Goal: Transaction & Acquisition: Obtain resource

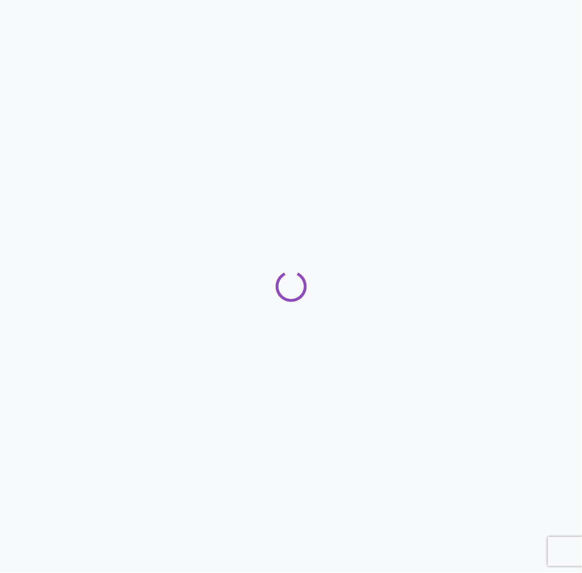
click at [514, 11] on div at bounding box center [291, 286] width 582 height 573
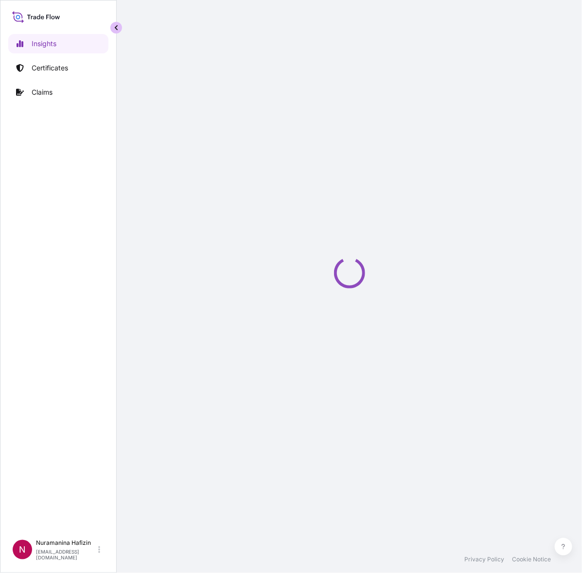
select select "2025"
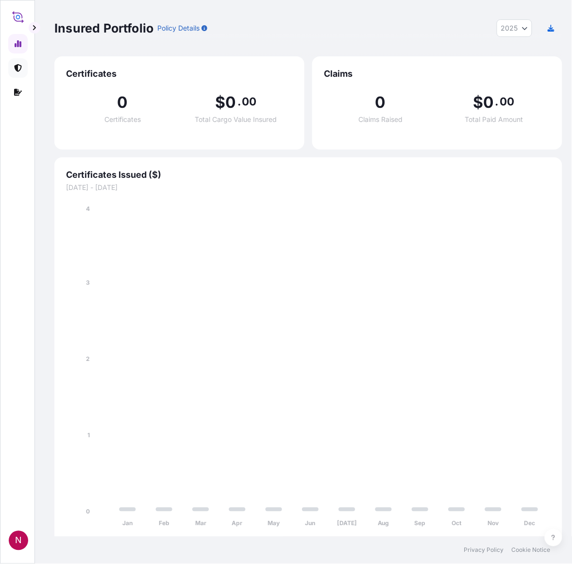
click at [15, 65] on icon at bounding box center [18, 68] width 8 height 8
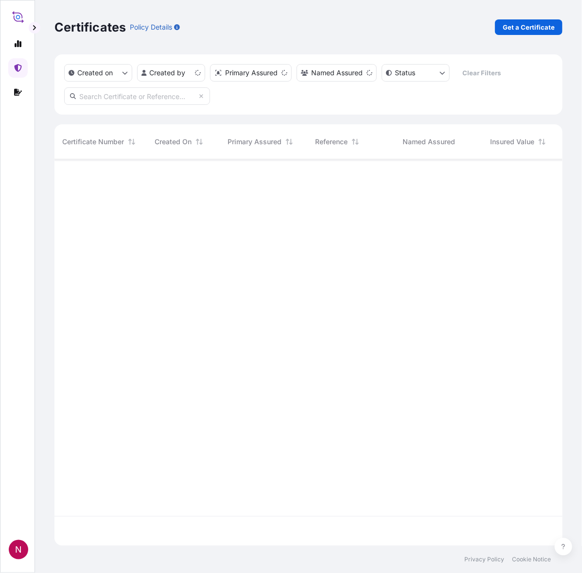
scroll to position [383, 499]
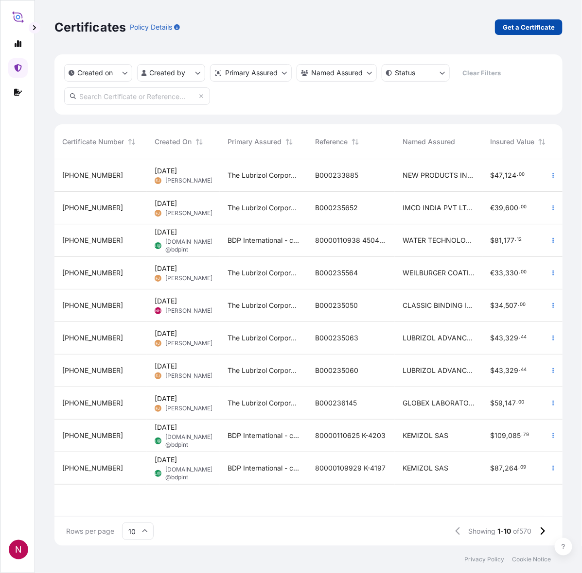
click at [521, 28] on p "Get a Certificate" at bounding box center [528, 27] width 52 height 10
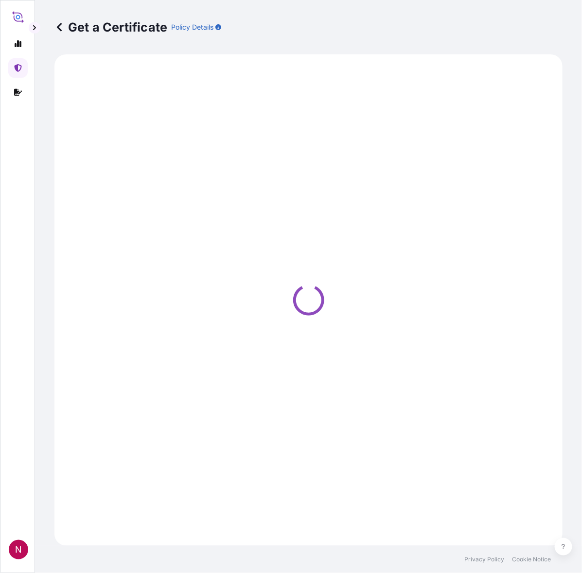
select select "Barge"
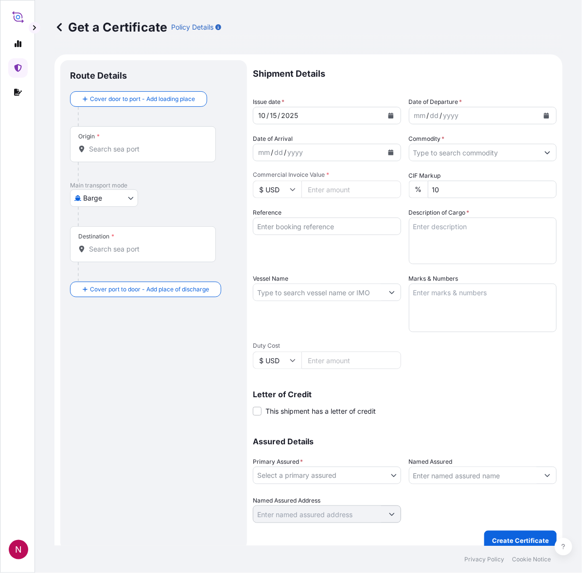
click at [14, 544] on div "N" at bounding box center [18, 549] width 19 height 19
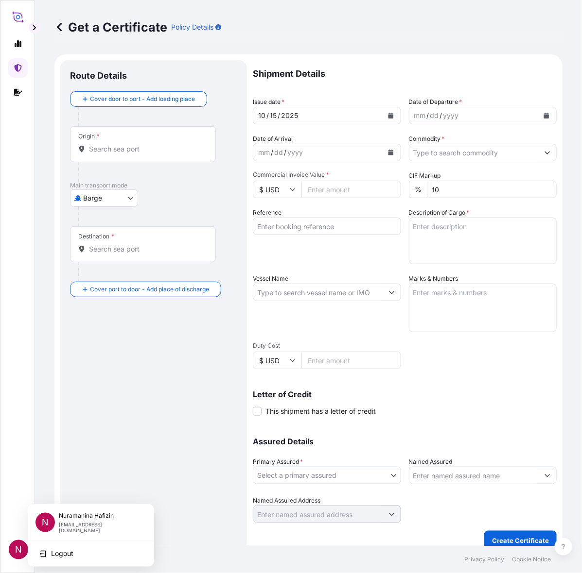
click at [128, 370] on div "Route Details Cover door to port - Add loading place Place of loading Road / [G…" at bounding box center [153, 305] width 167 height 471
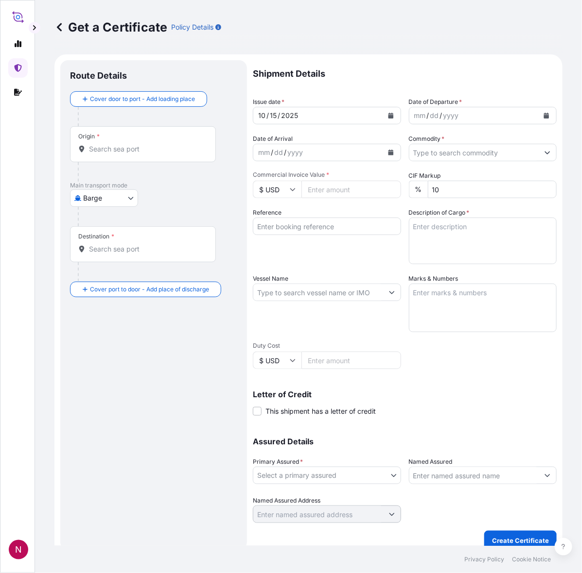
click at [556, 278] on div "Get a Certificate Policy Details Route Details Cover door to port - Add loading…" at bounding box center [308, 273] width 547 height 546
click at [542, 110] on button "Calendar" at bounding box center [546, 116] width 16 height 16
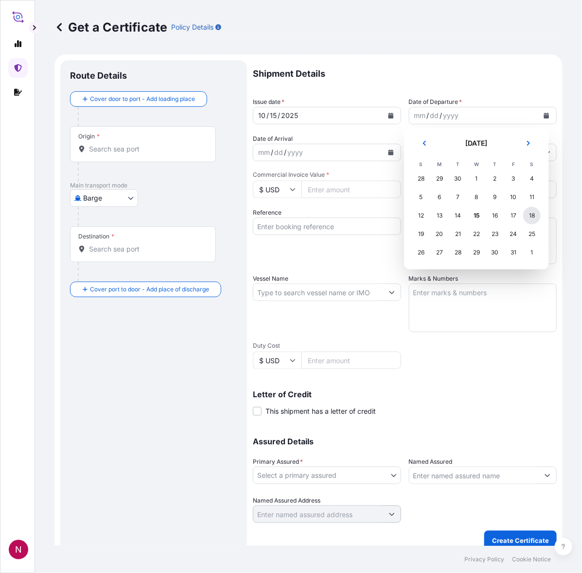
click at [531, 215] on div "18" at bounding box center [531, 215] width 17 height 17
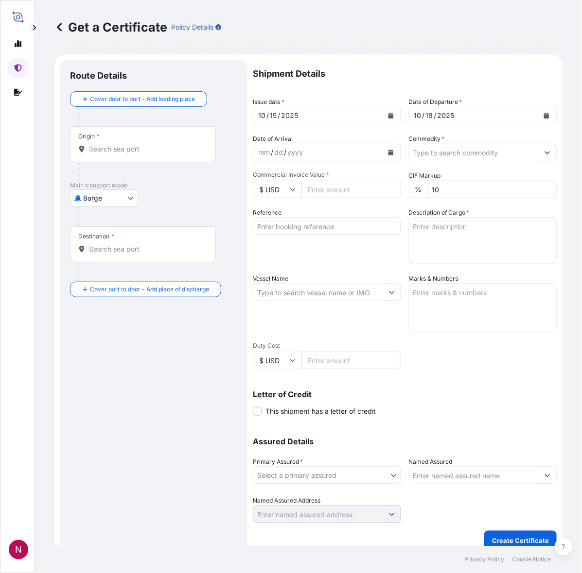
click at [144, 393] on div "Route Details Cover door to port - Add loading place Place of loading Road / [G…" at bounding box center [153, 305] width 167 height 471
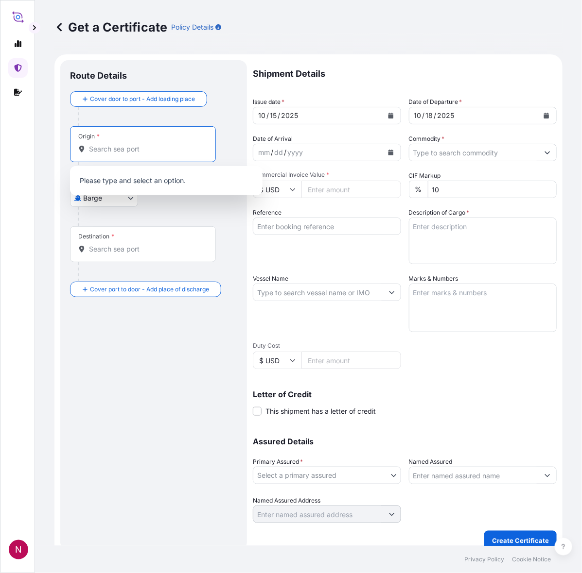
click at [139, 154] on input "Origin *" at bounding box center [146, 149] width 115 height 10
paste input "[GEOGRAPHIC_DATA]"
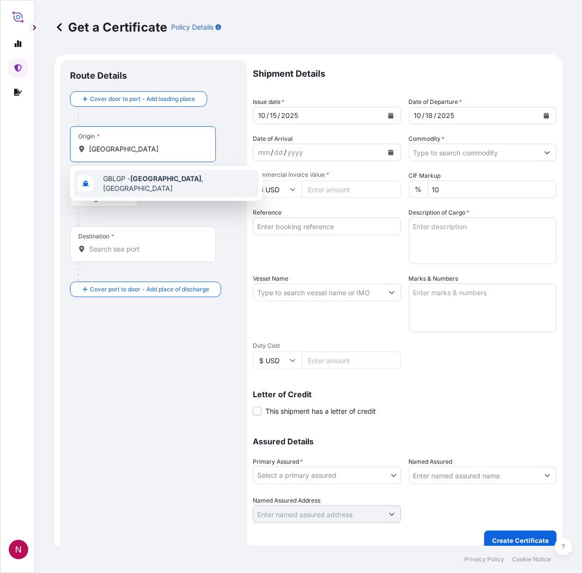
click at [154, 188] on span "GBLGP - [GEOGRAPHIC_DATA] , [GEOGRAPHIC_DATA]" at bounding box center [179, 183] width 152 height 19
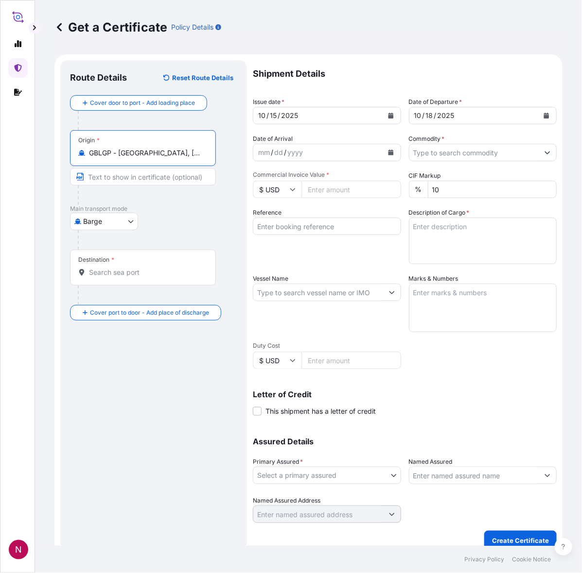
type input "GBLGP - [GEOGRAPHIC_DATA], [GEOGRAPHIC_DATA]"
click at [112, 276] on input "Destination *" at bounding box center [146, 273] width 115 height 10
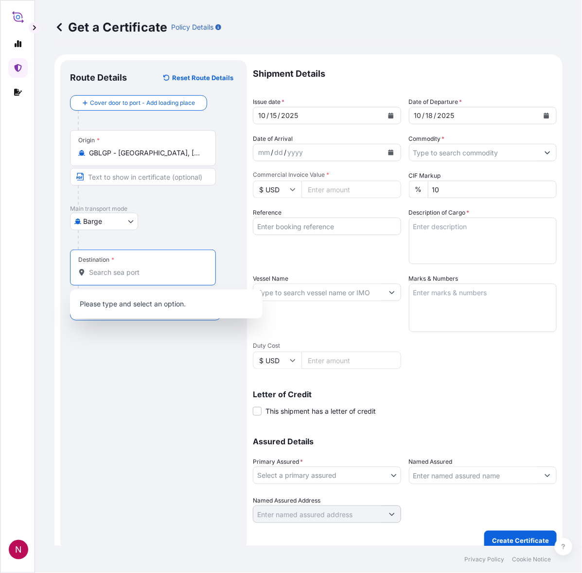
paste input "NHAVA SHEVA, [GEOGRAPHIC_DATA]"
click at [149, 274] on input "NHAVA SHEVA, [GEOGRAPHIC_DATA]" at bounding box center [146, 273] width 115 height 10
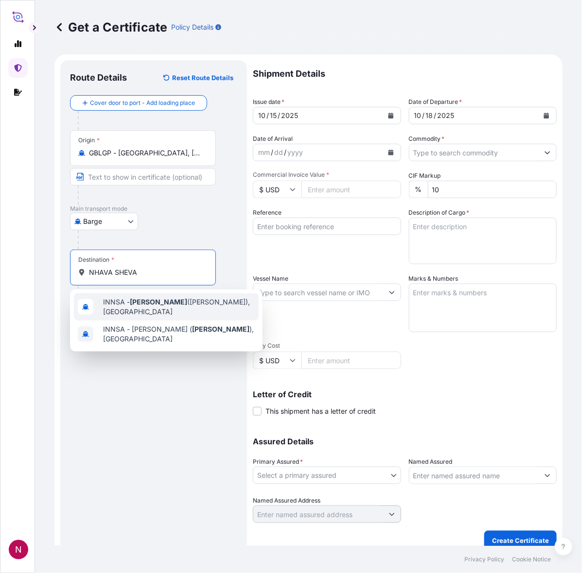
click at [174, 303] on span "INNSA - [GEOGRAPHIC_DATA] ([PERSON_NAME]), [GEOGRAPHIC_DATA]" at bounding box center [179, 306] width 152 height 19
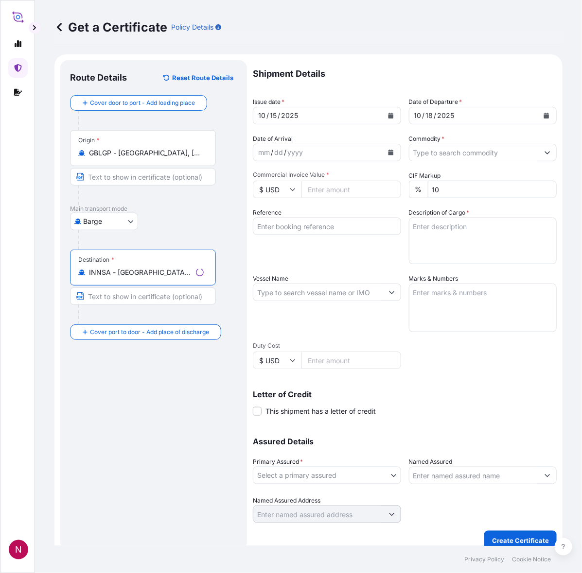
type input "INNSA - [GEOGRAPHIC_DATA] ([PERSON_NAME]), [GEOGRAPHIC_DATA]"
click at [120, 214] on body "2 options available. N Get a Certificate Policy Details Route Details Reset Rou…" at bounding box center [291, 286] width 582 height 573
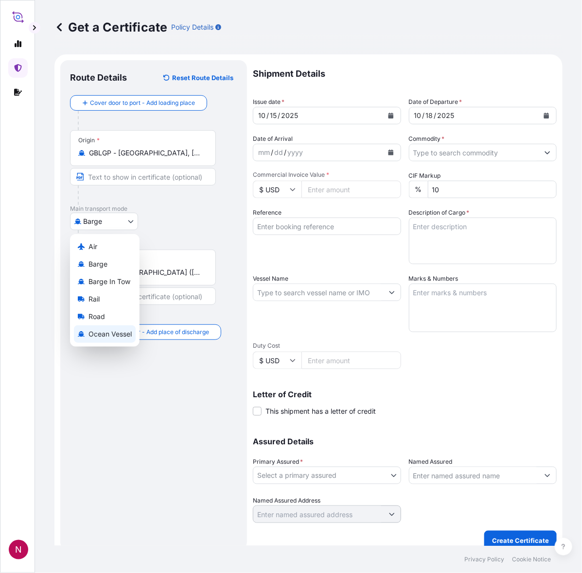
click at [114, 326] on div "Ocean Vessel" at bounding box center [105, 334] width 62 height 17
select select "Ocean Vessel"
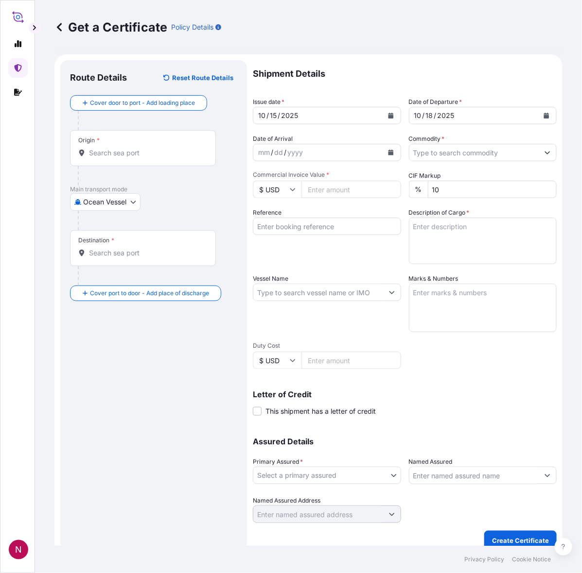
click at [123, 353] on div "Route Details Reset Route Details Cover door to port - Add loading place Place …" at bounding box center [153, 305] width 167 height 471
click at [127, 147] on div "Origin *" at bounding box center [143, 148] width 146 height 36
click at [127, 148] on input "Origin *" at bounding box center [146, 153] width 115 height 10
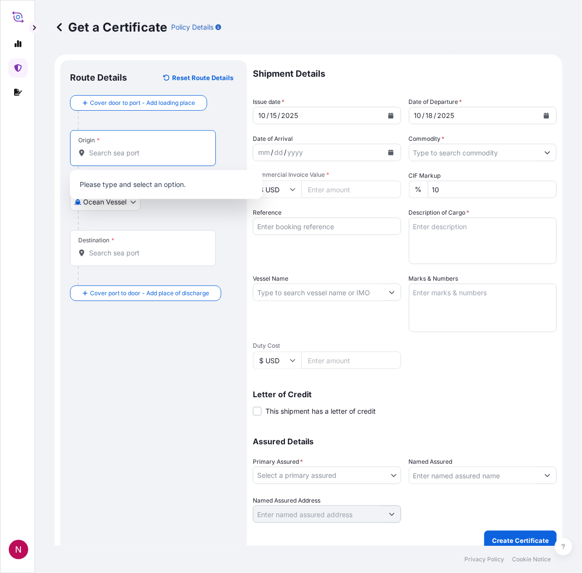
paste input "[GEOGRAPHIC_DATA]"
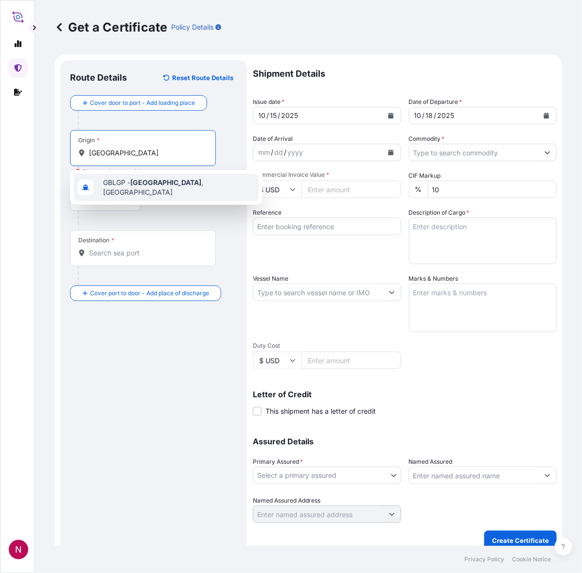
click at [135, 193] on span "GBLGP - [GEOGRAPHIC_DATA] , [GEOGRAPHIC_DATA]" at bounding box center [179, 187] width 152 height 19
type input "GBLGP - [GEOGRAPHIC_DATA], [GEOGRAPHIC_DATA]"
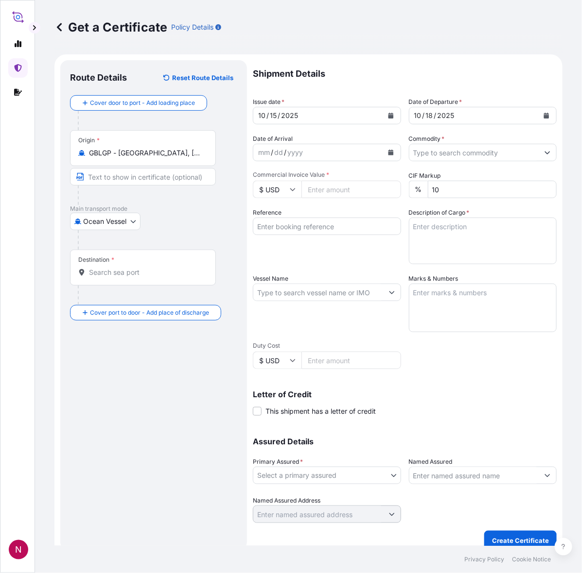
click at [93, 277] on input "Destination *" at bounding box center [146, 273] width 115 height 10
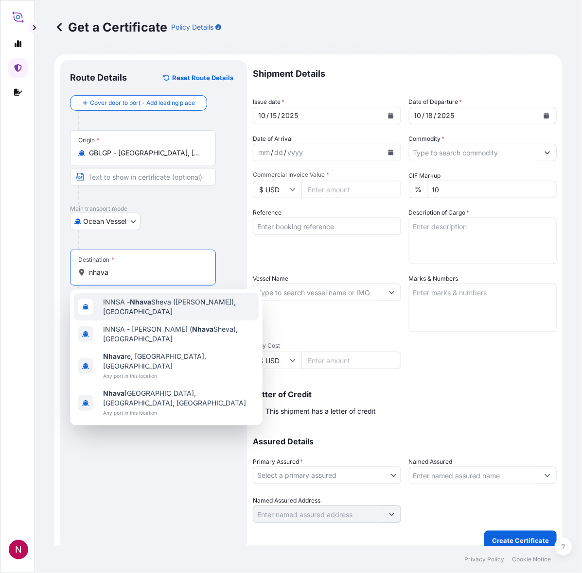
click at [156, 314] on span "INNSA - [GEOGRAPHIC_DATA] ([PERSON_NAME]), [GEOGRAPHIC_DATA]" at bounding box center [179, 306] width 152 height 19
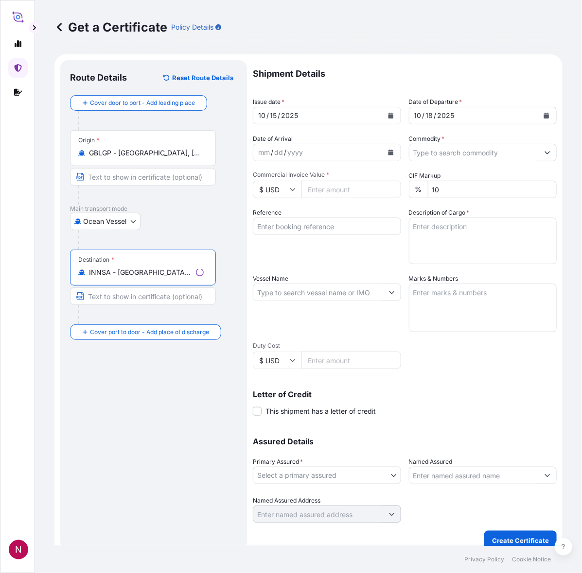
type input "INNSA - [GEOGRAPHIC_DATA] ([PERSON_NAME]), [GEOGRAPHIC_DATA]"
click at [110, 416] on div "Route Details Reset Route Details Cover door to port - Add loading place Place …" at bounding box center [153, 305] width 167 height 471
click at [513, 151] on input "Commodity *" at bounding box center [474, 152] width 130 height 17
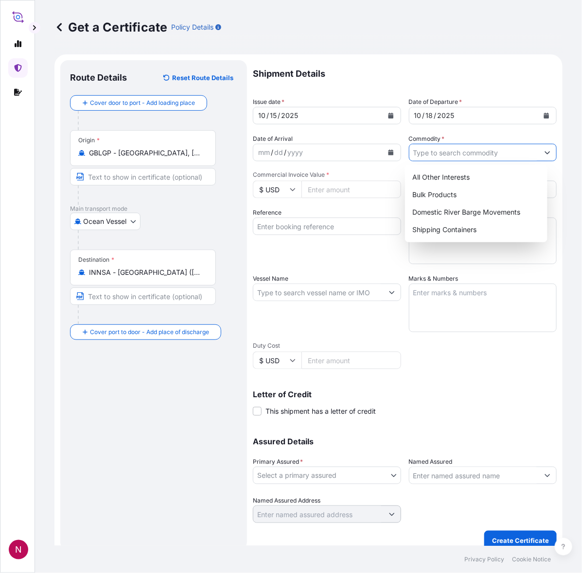
paste input "Shipping Containers"
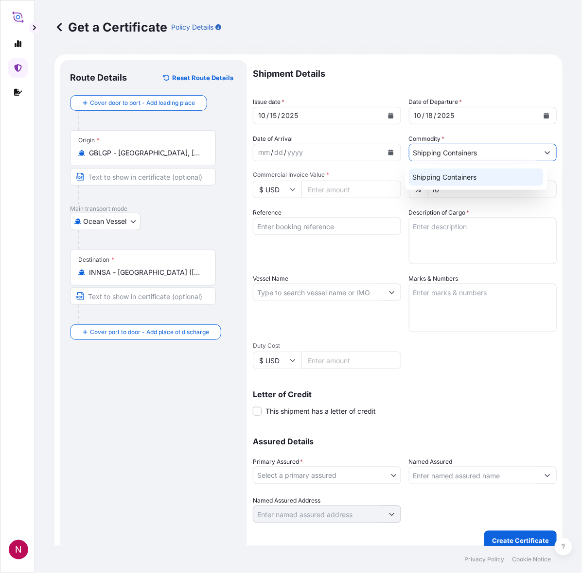
click at [450, 182] on div "Shipping Containers" at bounding box center [476, 177] width 135 height 17
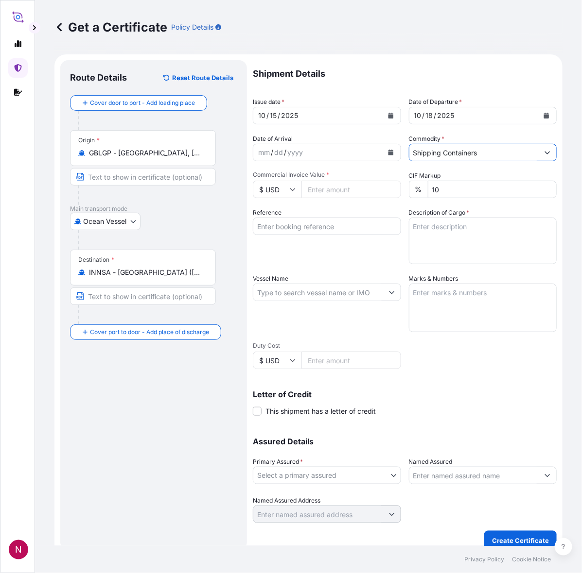
type input "Shipping Containers"
click at [328, 190] on input "Commercial Invoice Value *" at bounding box center [351, 189] width 100 height 17
type input "9644"
click at [484, 531] on button "Create Certificate" at bounding box center [520, 540] width 72 height 19
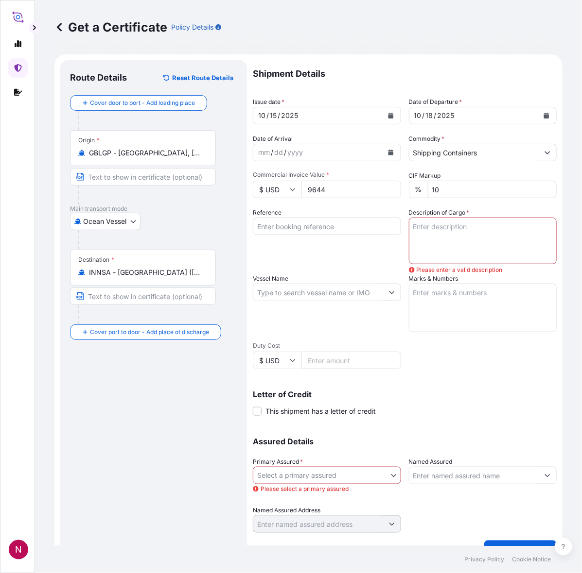
click at [328, 190] on input "9644" at bounding box center [351, 189] width 100 height 17
type input "9644.40"
click at [311, 232] on input "Reference" at bounding box center [327, 226] width 148 height 17
paste input "B000235947"
click at [319, 228] on input "B000235947" at bounding box center [327, 226] width 148 height 17
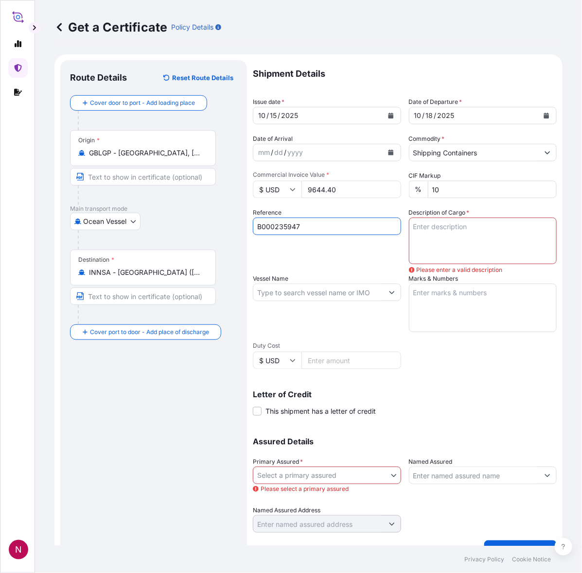
type input "B000235947"
click at [312, 249] on div "Reference B000235947" at bounding box center [327, 236] width 148 height 56
click at [290, 228] on input "B000235947" at bounding box center [327, 226] width 148 height 17
click at [289, 257] on div "Reference" at bounding box center [327, 236] width 148 height 56
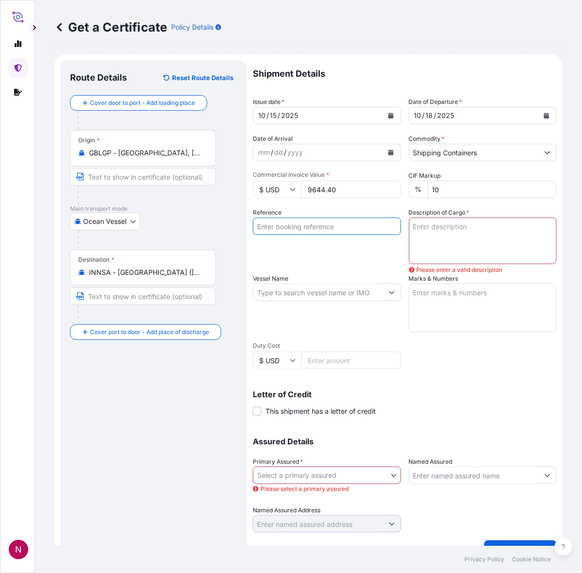
click at [284, 223] on input "Reference" at bounding box center [327, 226] width 148 height 17
paste input "B000235947"
type input "B000235947"
click at [278, 248] on div "Reference B000235947" at bounding box center [327, 236] width 148 height 56
click at [338, 267] on div "Shipment Details Issue date * [DATE] Date of Departure * [DATE] Date of Arrival…" at bounding box center [405, 296] width 304 height 473
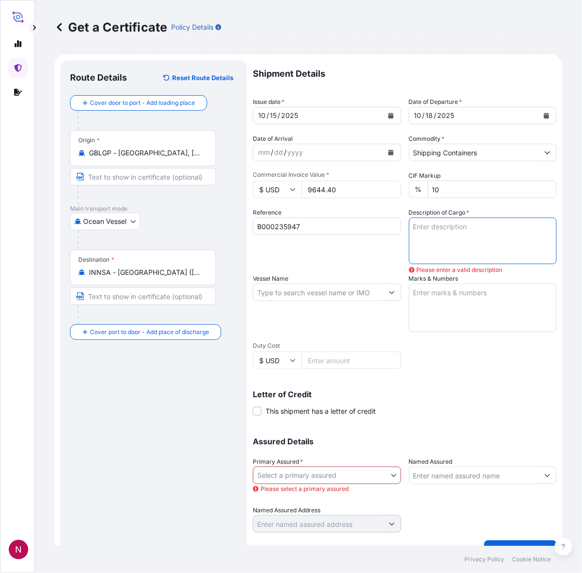
click at [448, 237] on textarea "Description of Cargo *" at bounding box center [483, 241] width 148 height 47
paste textarea "27 PAILS LOADED ONTO 3 PALLETS LOADED INTO 1 LCL SOLPLUS(TM) R710 GW: 690.7000 …"
click at [441, 343] on div "Shipment Details Issue date * [DATE] Date of Departure * [DATE] Date of Arrival…" at bounding box center [405, 296] width 304 height 473
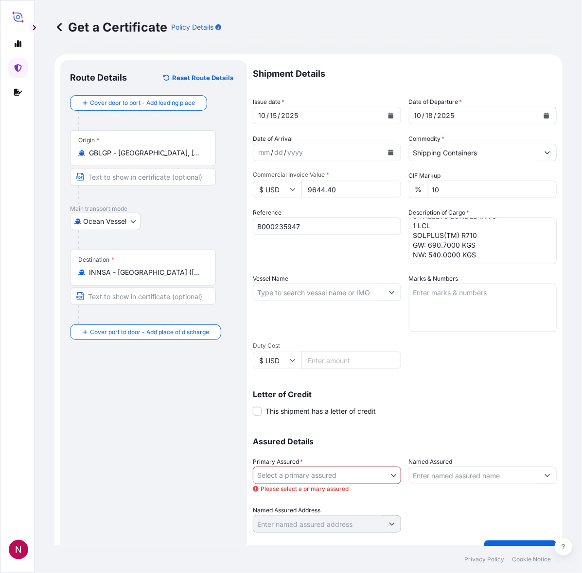
click at [450, 254] on textarea "27 PAILS LOADED ONTO 3 PALLETS LOADED INTO 1 LCL SOLPLUS(TM) R710 GW: 690.7000 …" at bounding box center [483, 241] width 148 height 47
click at [424, 261] on textarea "27 PAILS LOADED ONTO 3 PALLETS LOADED INTO 1 LCL SOLPLUS(TM) R710 GW: 690.7000 …" at bounding box center [483, 241] width 148 height 47
type textarea "27 PAILS LOADED ONTO 3 PALLETS LOADED INTO 1 LCL SOLPLUS(TM) R710 GW: 690.7000 …"
click at [450, 377] on div "Shipment Details Issue date * [DATE] Date of Departure * [DATE] Date of Arrival…" at bounding box center [405, 296] width 304 height 473
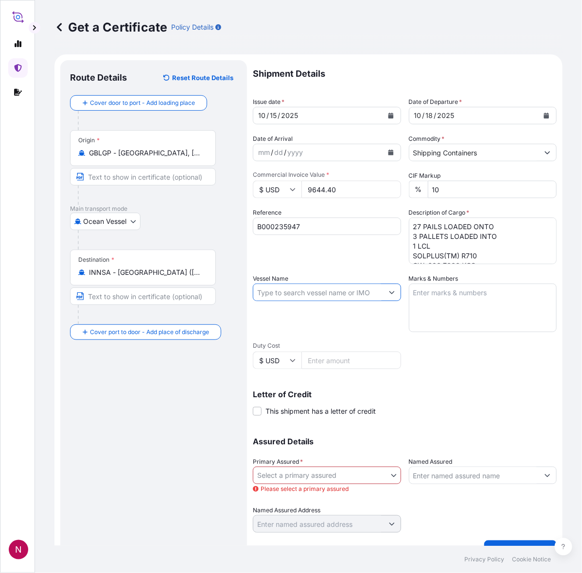
click at [287, 296] on input "Vessel Name" at bounding box center [318, 292] width 130 height 17
paste input "OAKLAND EXPRESS"
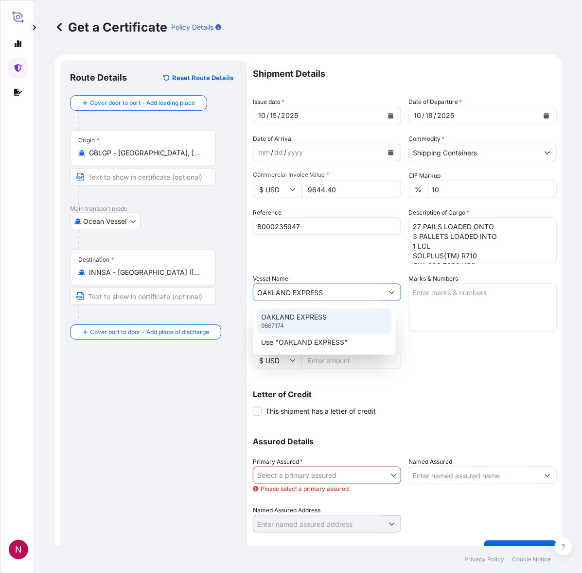
click at [297, 321] on p "OAKLAND EXPRESS" at bounding box center [294, 317] width 66 height 10
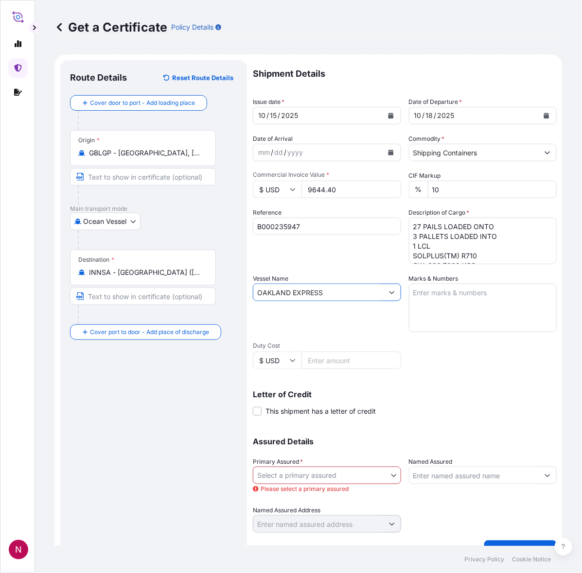
type input "OAKLAND EXPRESS"
click at [197, 377] on div "Route Details Reset Route Details Cover door to port - Add loading place Place …" at bounding box center [153, 310] width 167 height 480
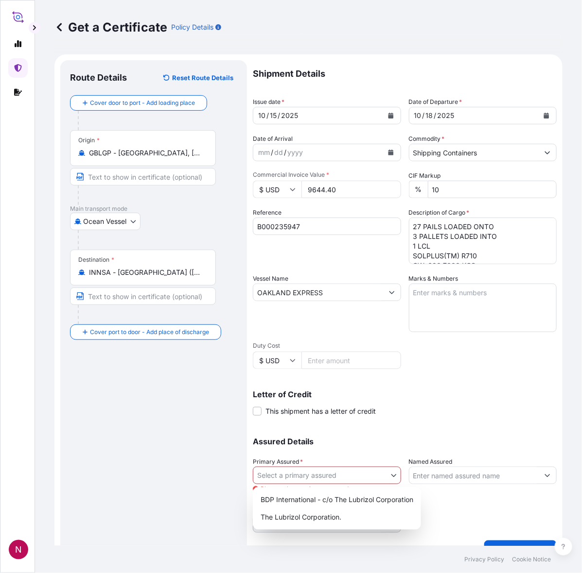
click at [329, 476] on body "N Get a Certificate Policy Details Route Details Reset Route Details Cover door…" at bounding box center [291, 286] width 582 height 573
click at [298, 511] on div "The Lubrizol Corporation." at bounding box center [337, 517] width 160 height 17
select select "32212"
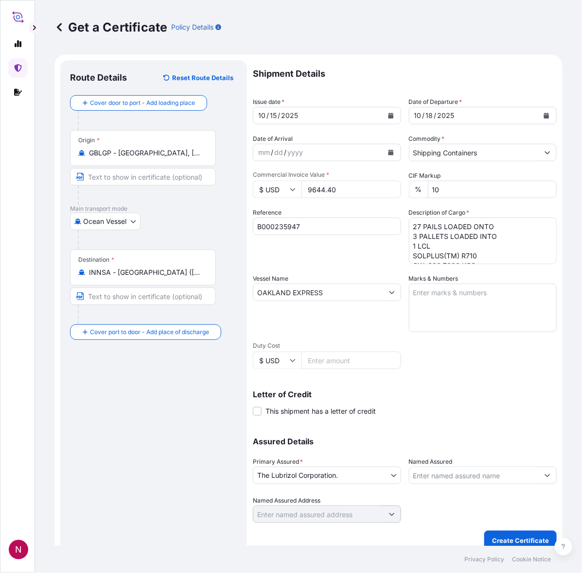
click at [416, 475] on input "Named Assured" at bounding box center [474, 475] width 130 height 17
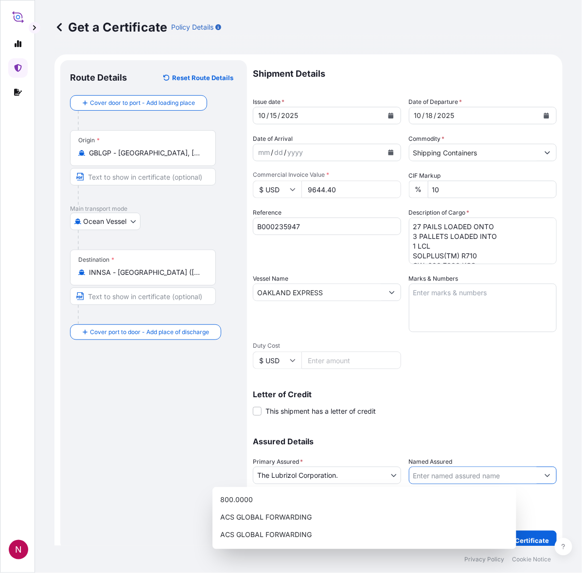
paste input "[PERSON_NAME] COLOR PVT LTD"
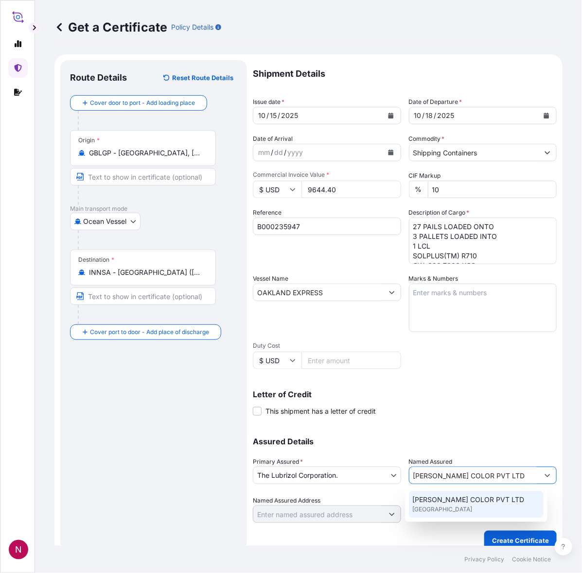
click at [449, 505] on div "[PERSON_NAME] COLOR PVT LTD [GEOGRAPHIC_DATA]" at bounding box center [476, 504] width 135 height 27
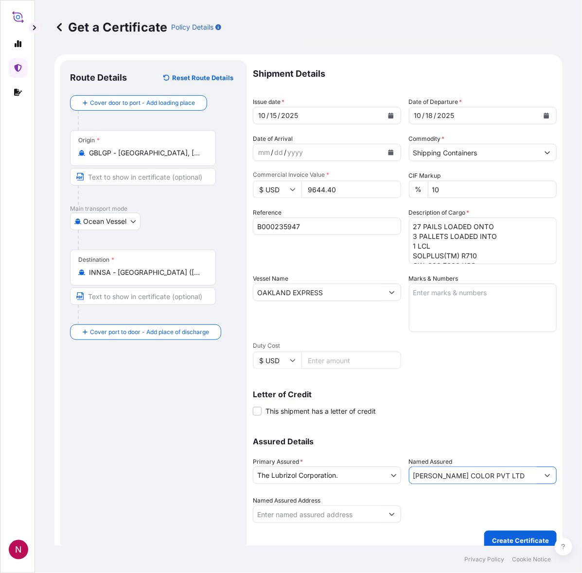
type input "[PERSON_NAME] COLOR PVT LTD"
click at [449, 505] on div at bounding box center [483, 509] width 148 height 27
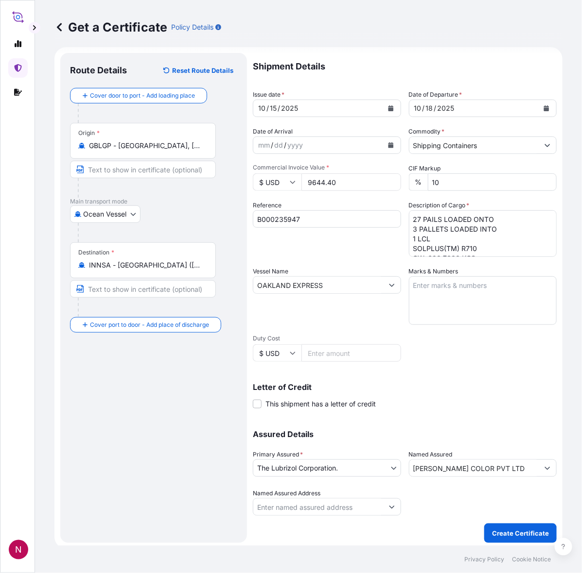
scroll to position [10, 0]
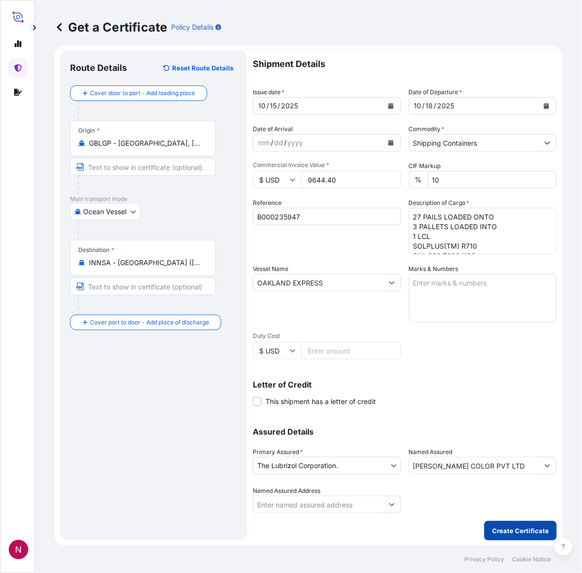
click at [492, 535] on p "Create Certificate" at bounding box center [520, 531] width 57 height 10
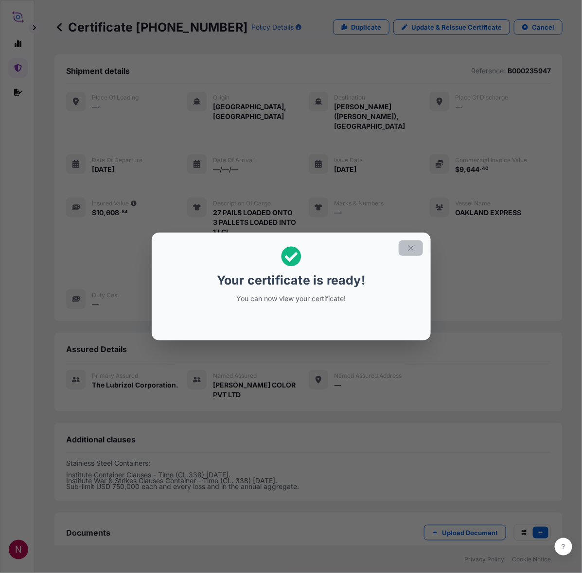
click at [407, 248] on icon "button" at bounding box center [410, 248] width 9 height 9
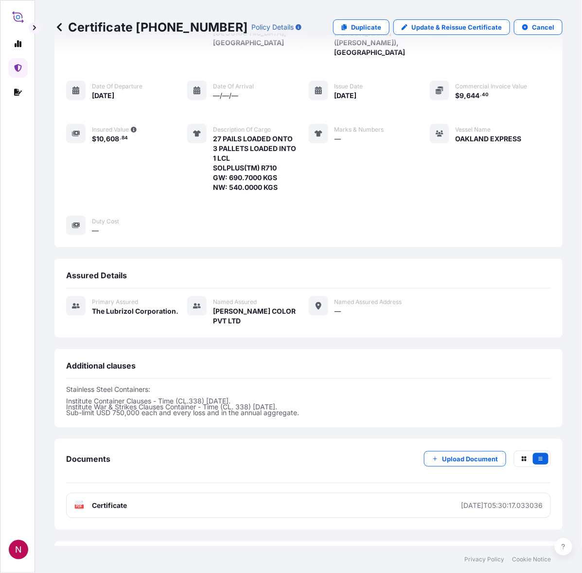
scroll to position [106, 0]
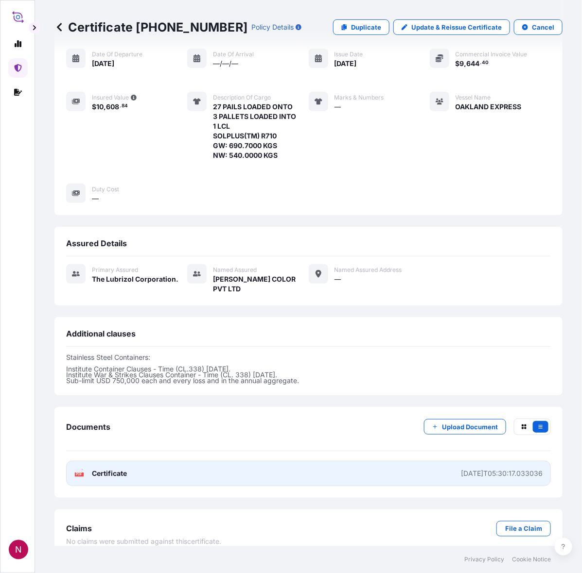
click at [164, 464] on link "PDF Certificate [DATE]T05:30:17.033036" at bounding box center [308, 473] width 484 height 25
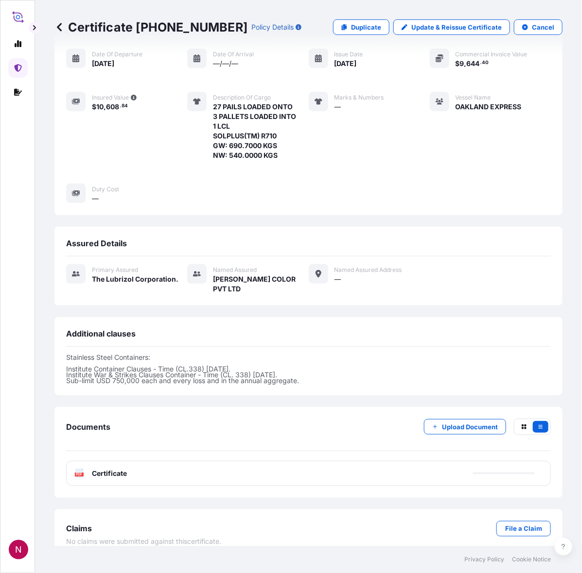
click at [20, 554] on span "N" at bounding box center [18, 550] width 7 height 10
